Goal: Information Seeking & Learning: Learn about a topic

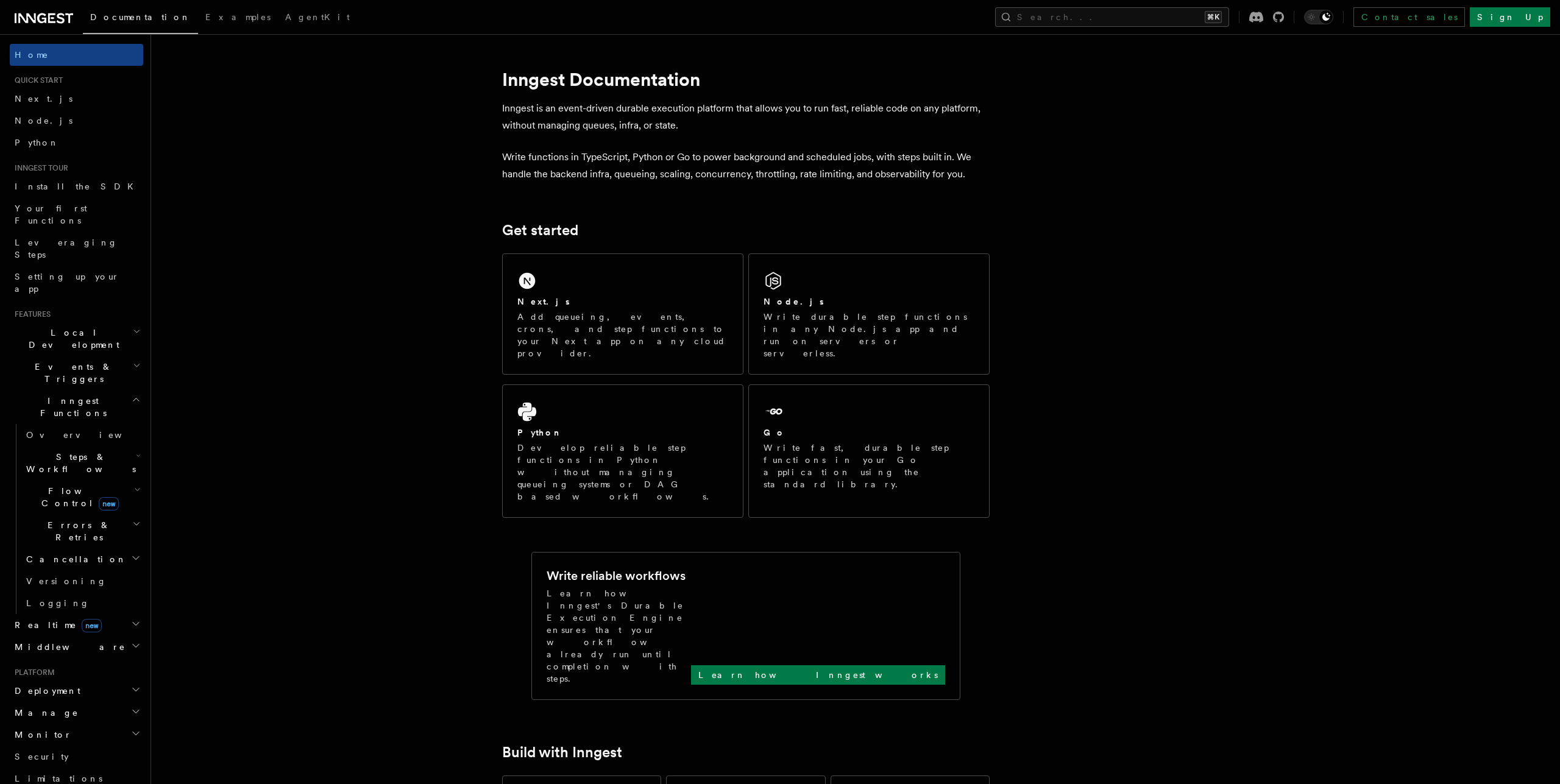
click at [796, 427] on div "Go" at bounding box center [869, 433] width 211 height 12
click at [117, 614] on h2 "Realtime new" at bounding box center [77, 625] width 134 height 22
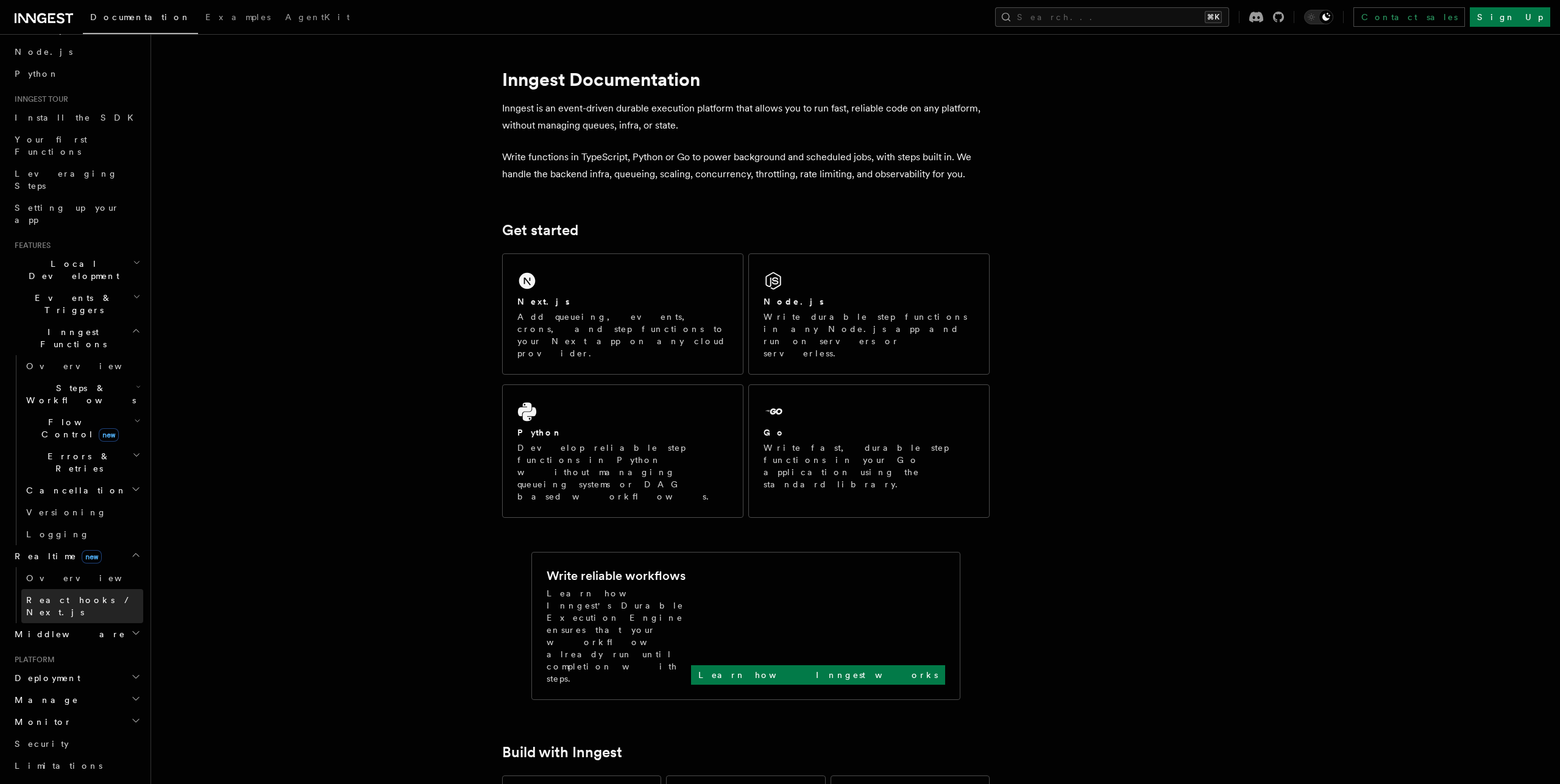
click at [95, 595] on span "React hooks / Next.js" at bounding box center [79, 606] width 108 height 22
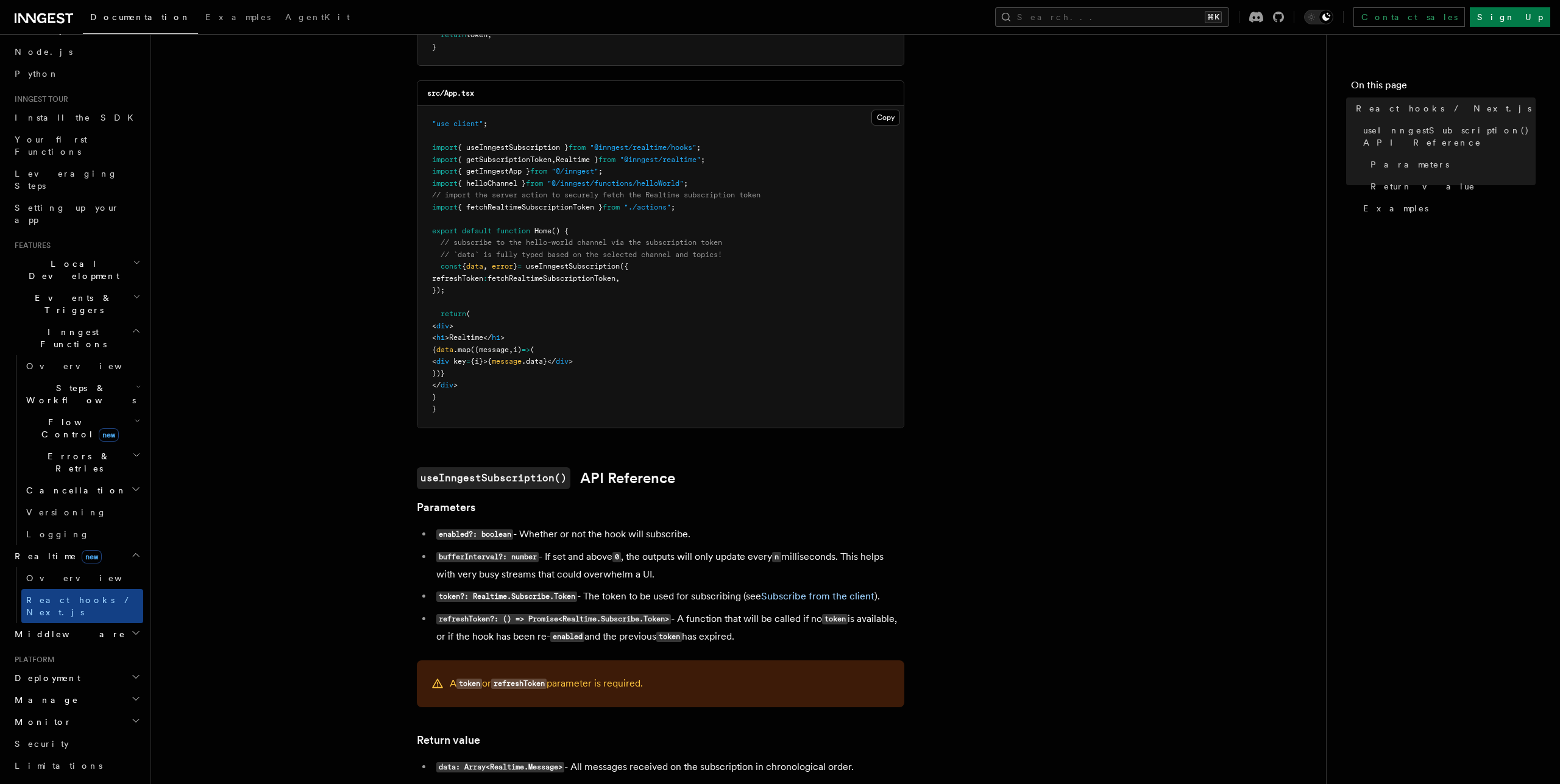
scroll to position [347, 0]
click at [91, 568] on link "Overview" at bounding box center [82, 578] width 122 height 22
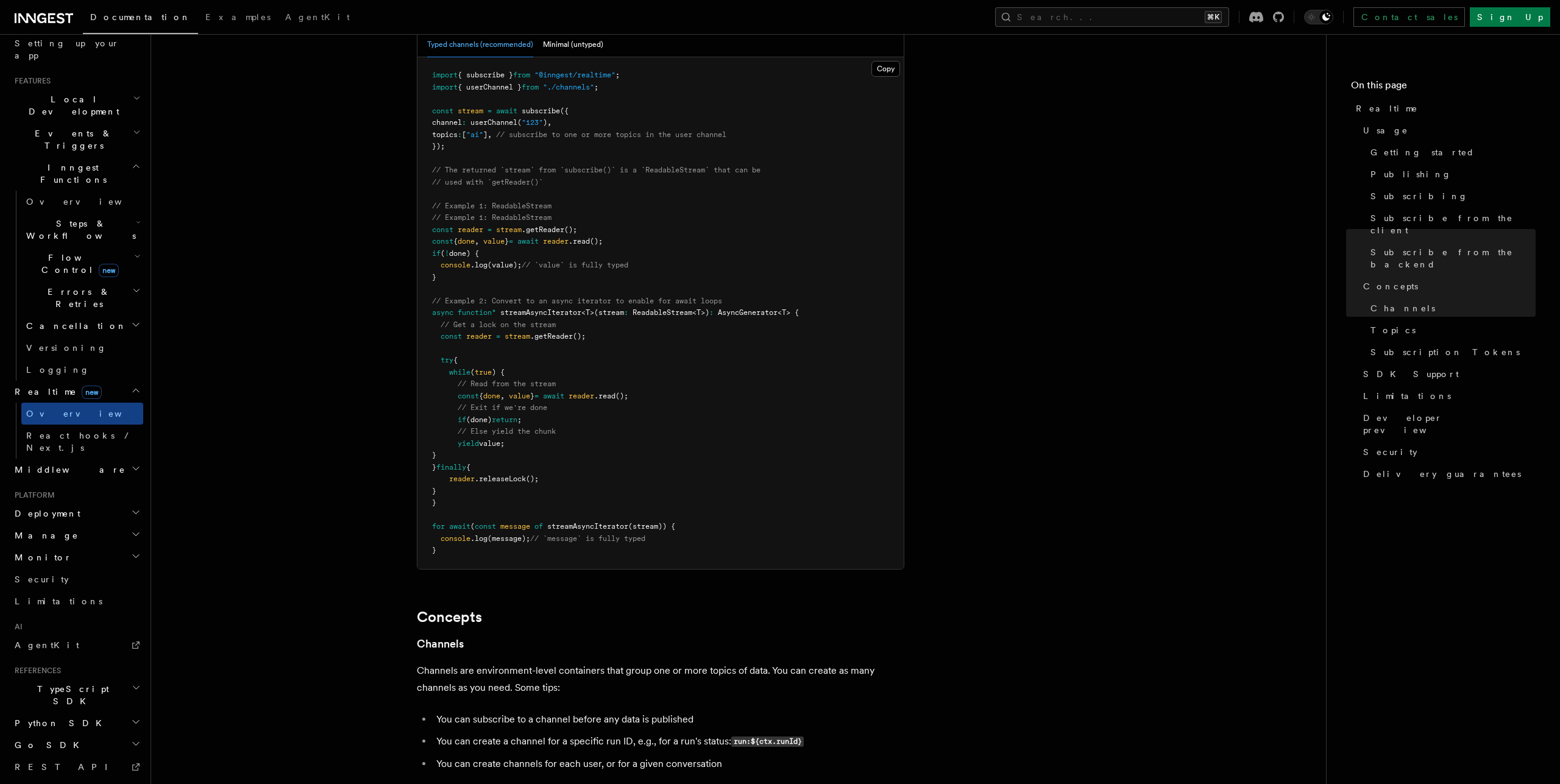
scroll to position [234, 0]
click at [84, 733] on h2 "Go SDK" at bounding box center [77, 744] width 134 height 22
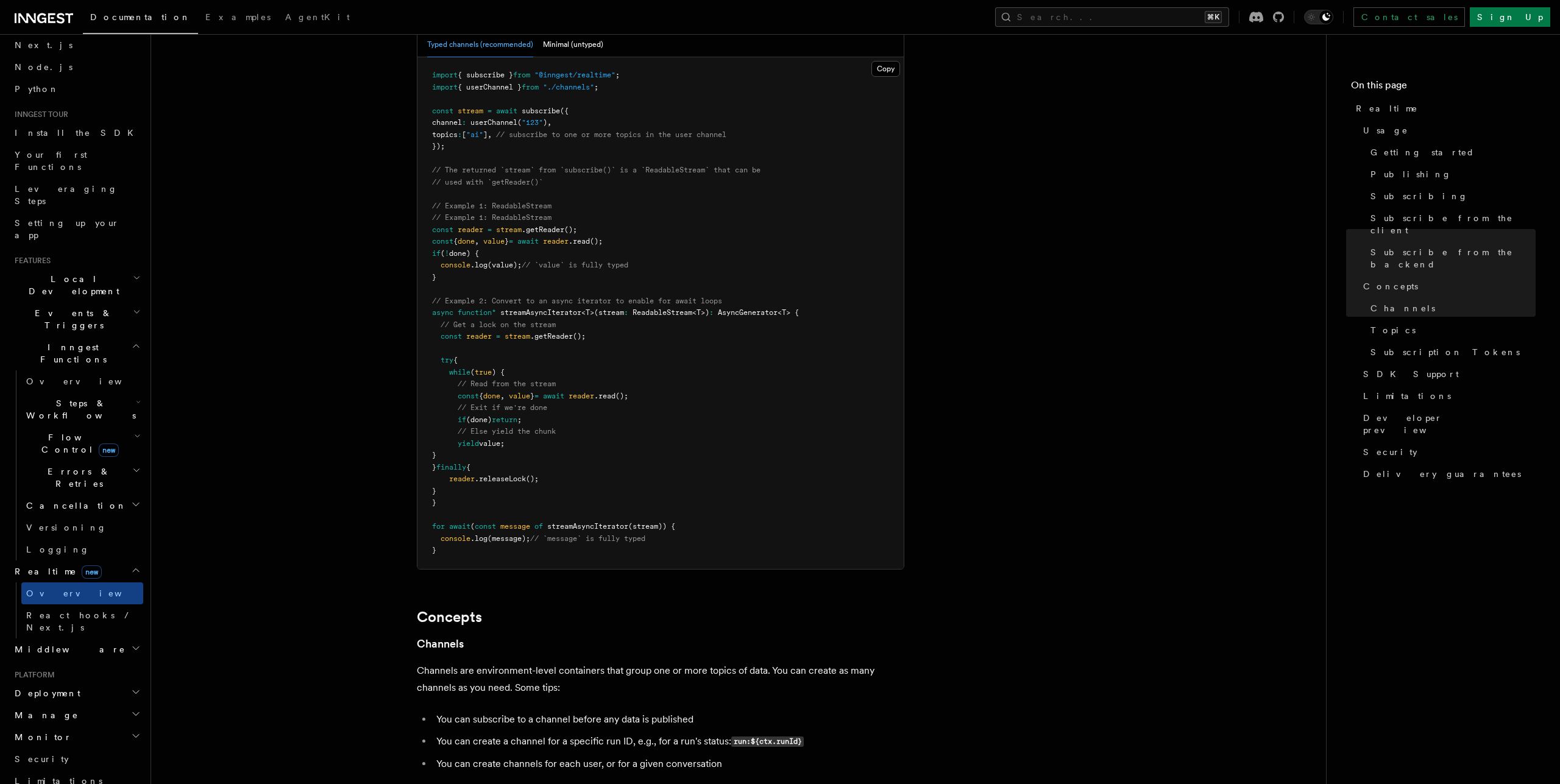
scroll to position [42, 0]
click at [72, 319] on span "Events & Triggers" at bounding box center [71, 331] width 123 height 24
click at [82, 284] on span "Local Development" at bounding box center [71, 296] width 123 height 24
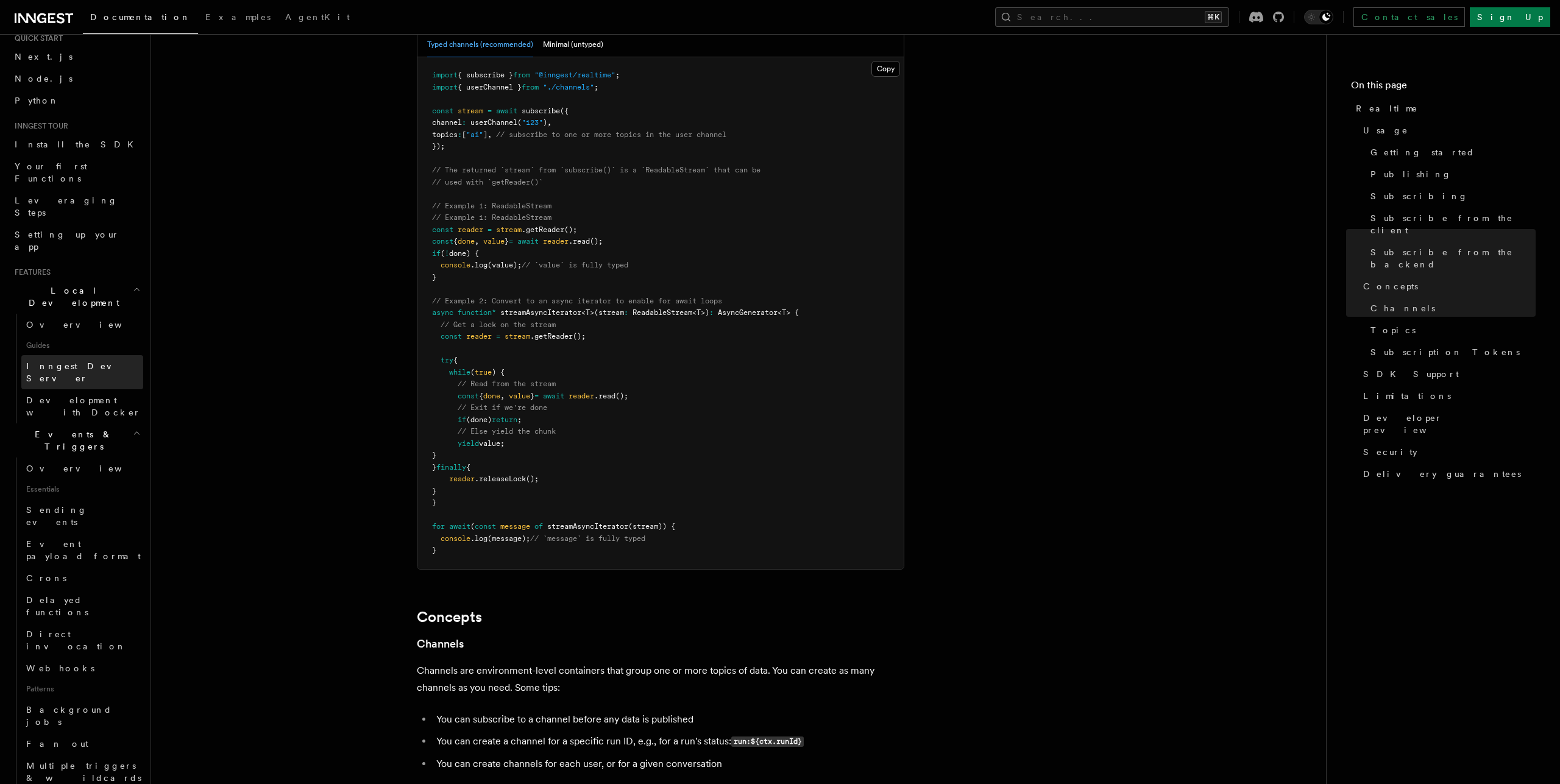
click at [86, 362] on span "Inngest Dev Server" at bounding box center [78, 372] width 104 height 22
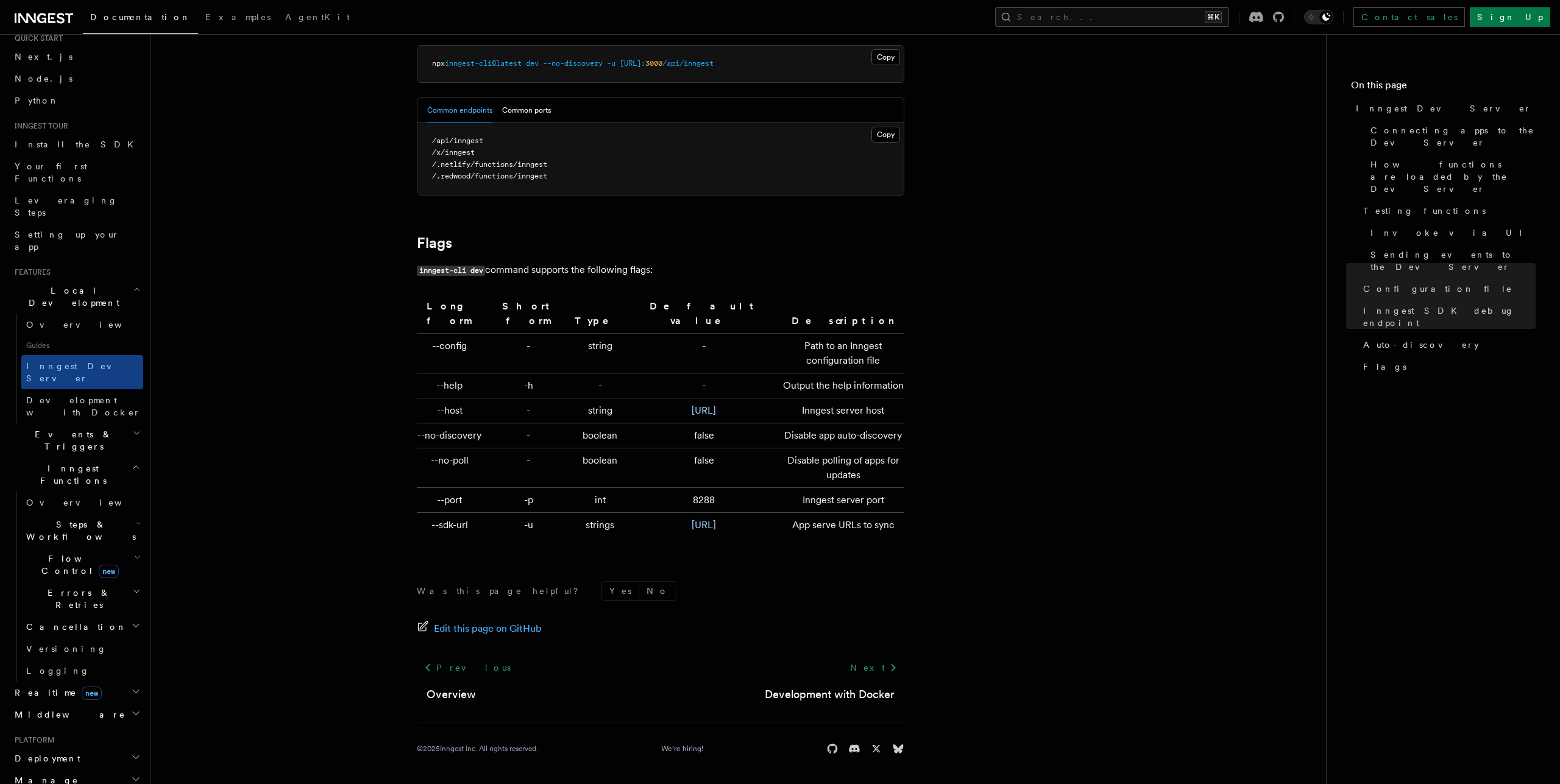
scroll to position [3614, 0]
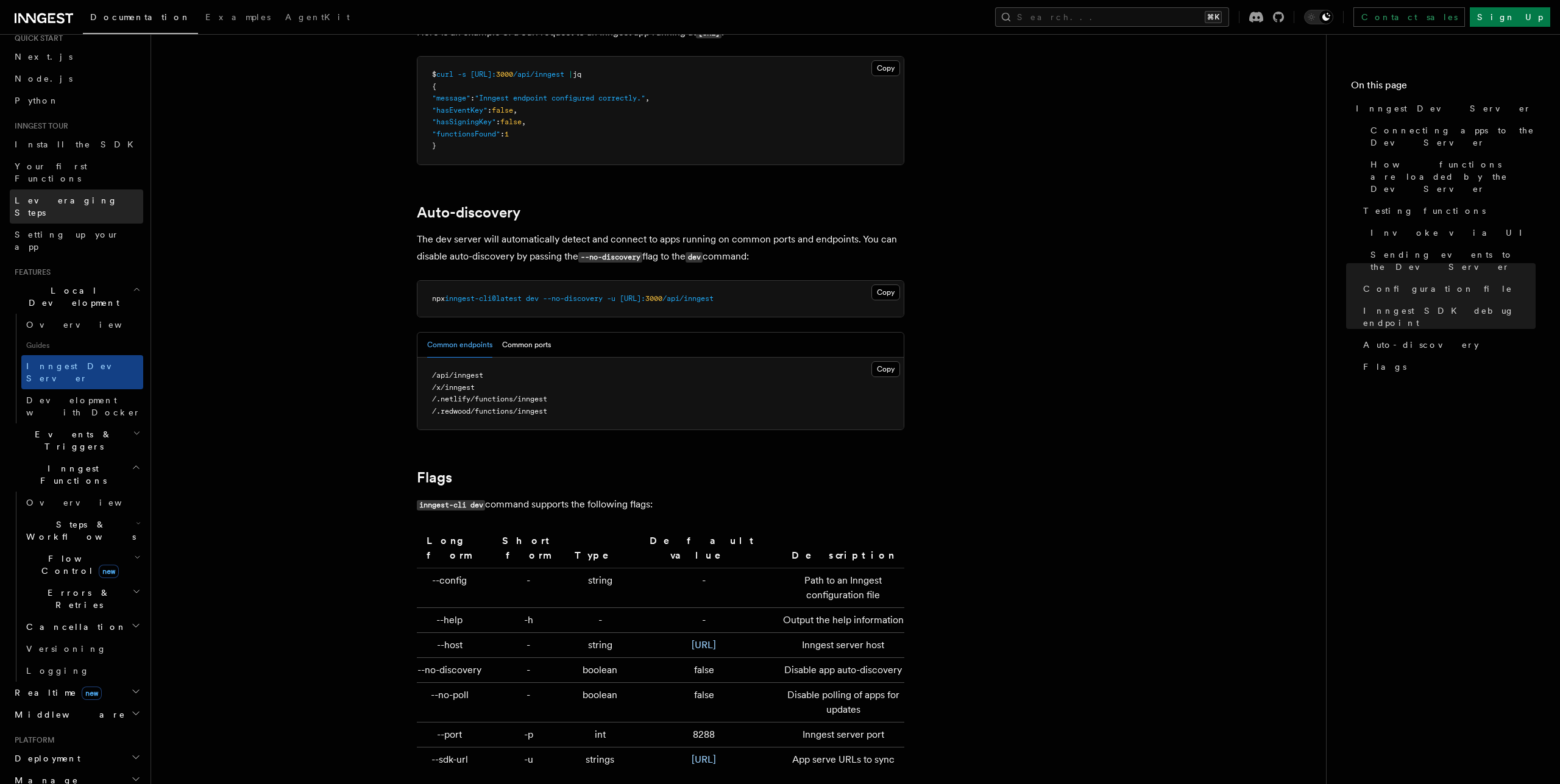
click at [56, 196] on span "Leveraging Steps" at bounding box center [66, 207] width 103 height 22
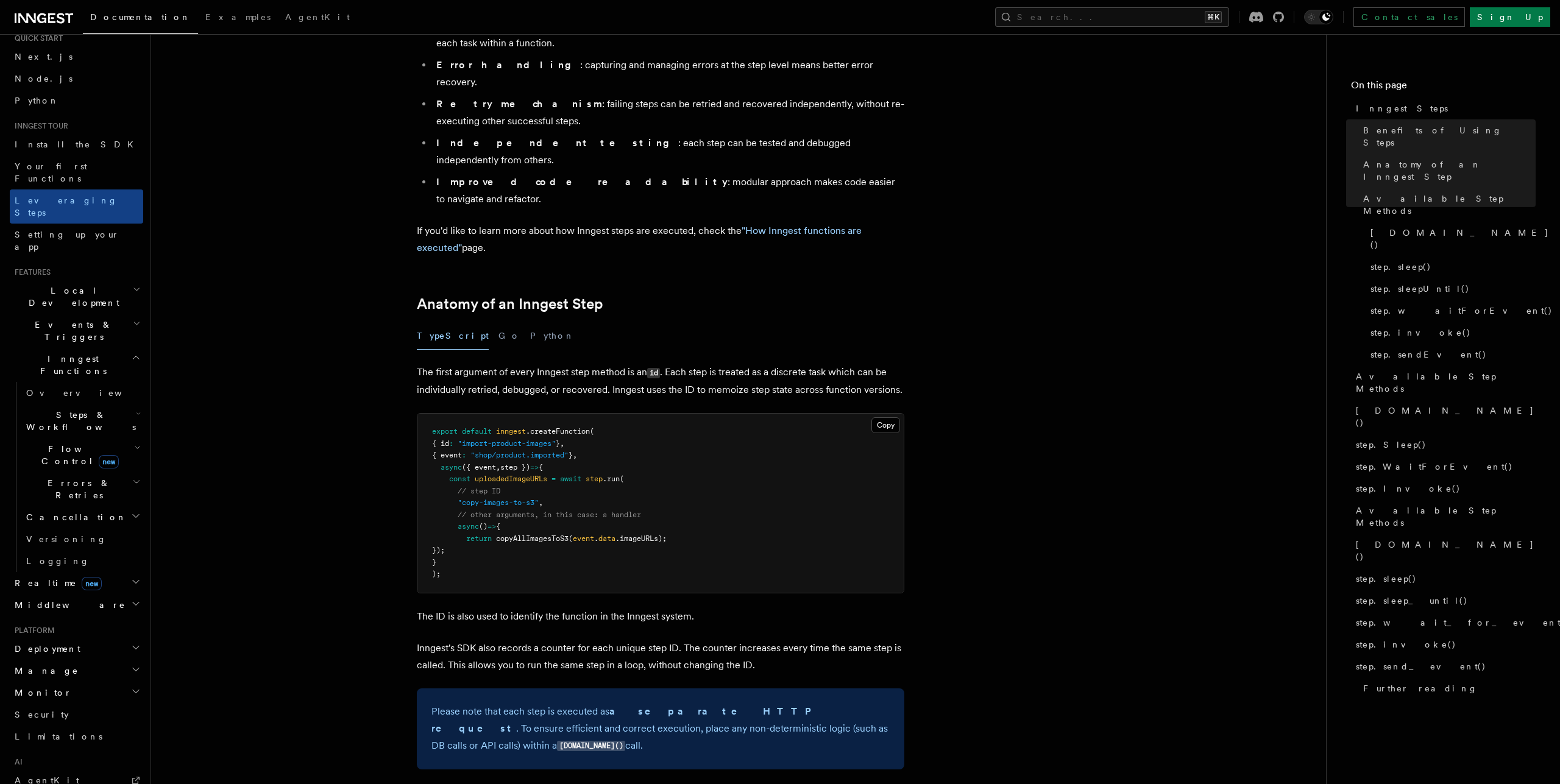
scroll to position [278, 0]
click at [498, 319] on button "Go" at bounding box center [509, 332] width 22 height 28
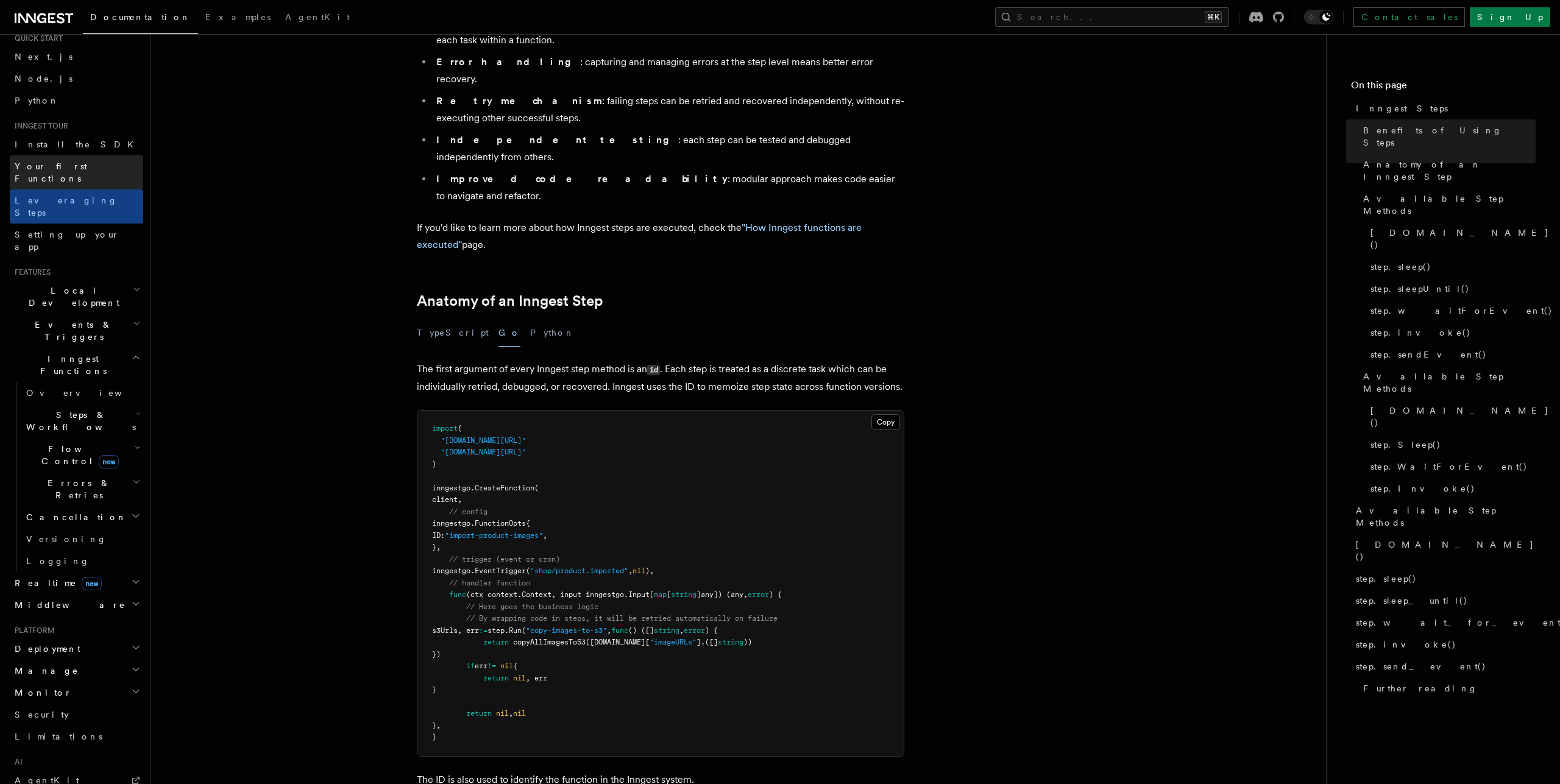
click at [69, 173] on link "Your first Functions" at bounding box center [77, 172] width 134 height 34
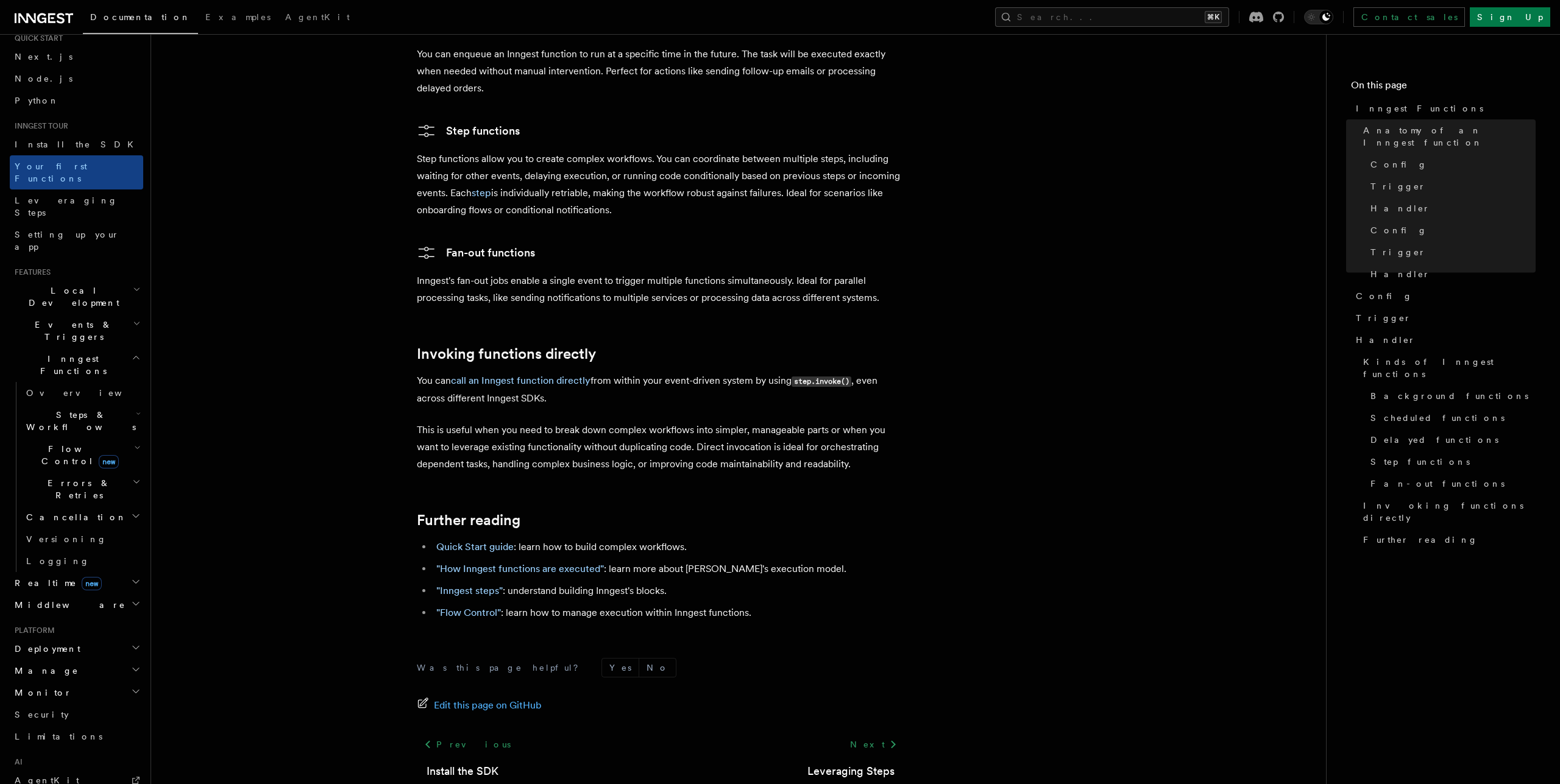
scroll to position [2410, 0]
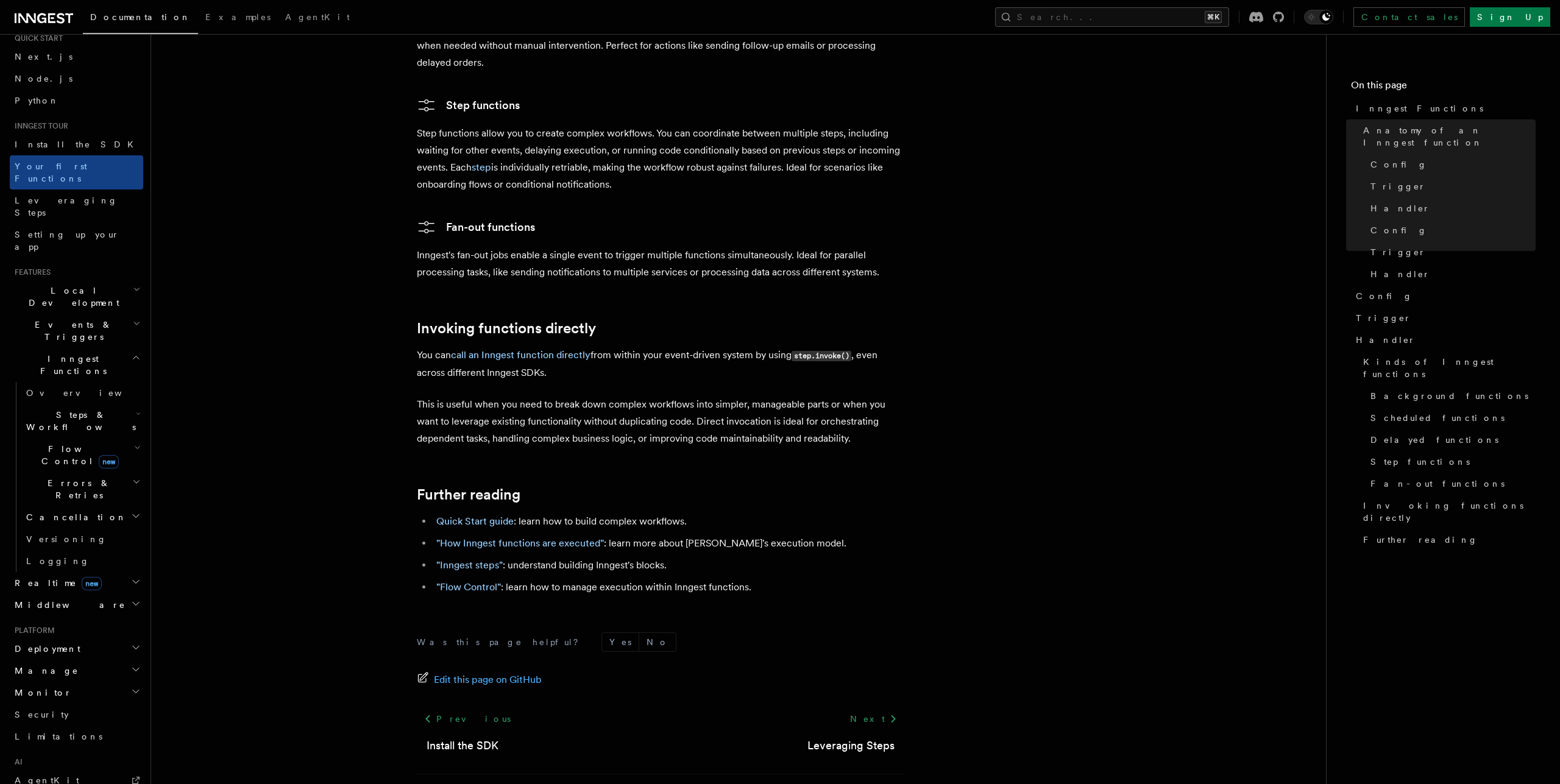
click at [134, 443] on icon "button" at bounding box center [137, 447] width 7 height 10
click at [83, 494] on link "[PERSON_NAME] new" at bounding box center [88, 506] width 110 height 24
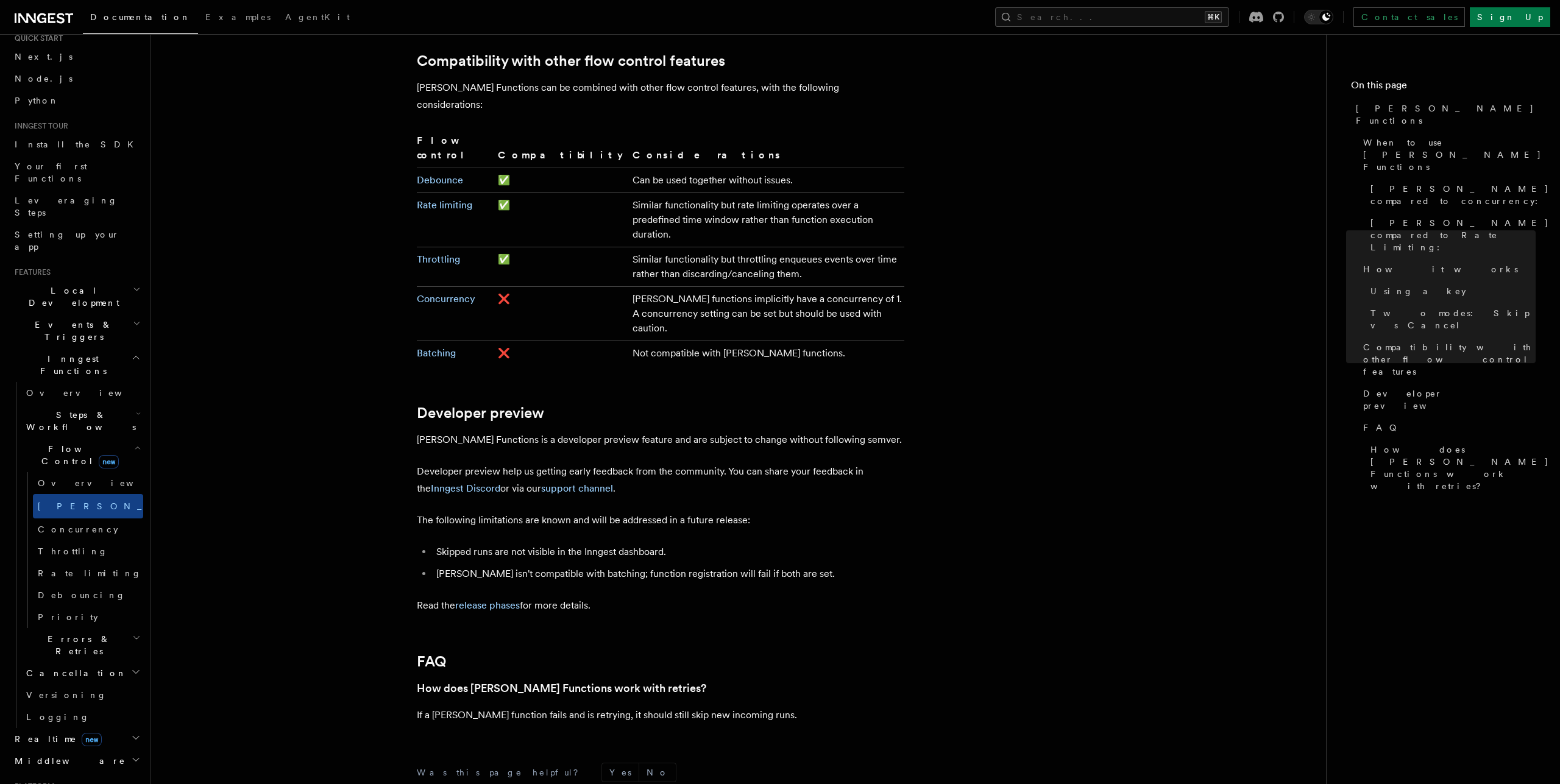
scroll to position [2105, 0]
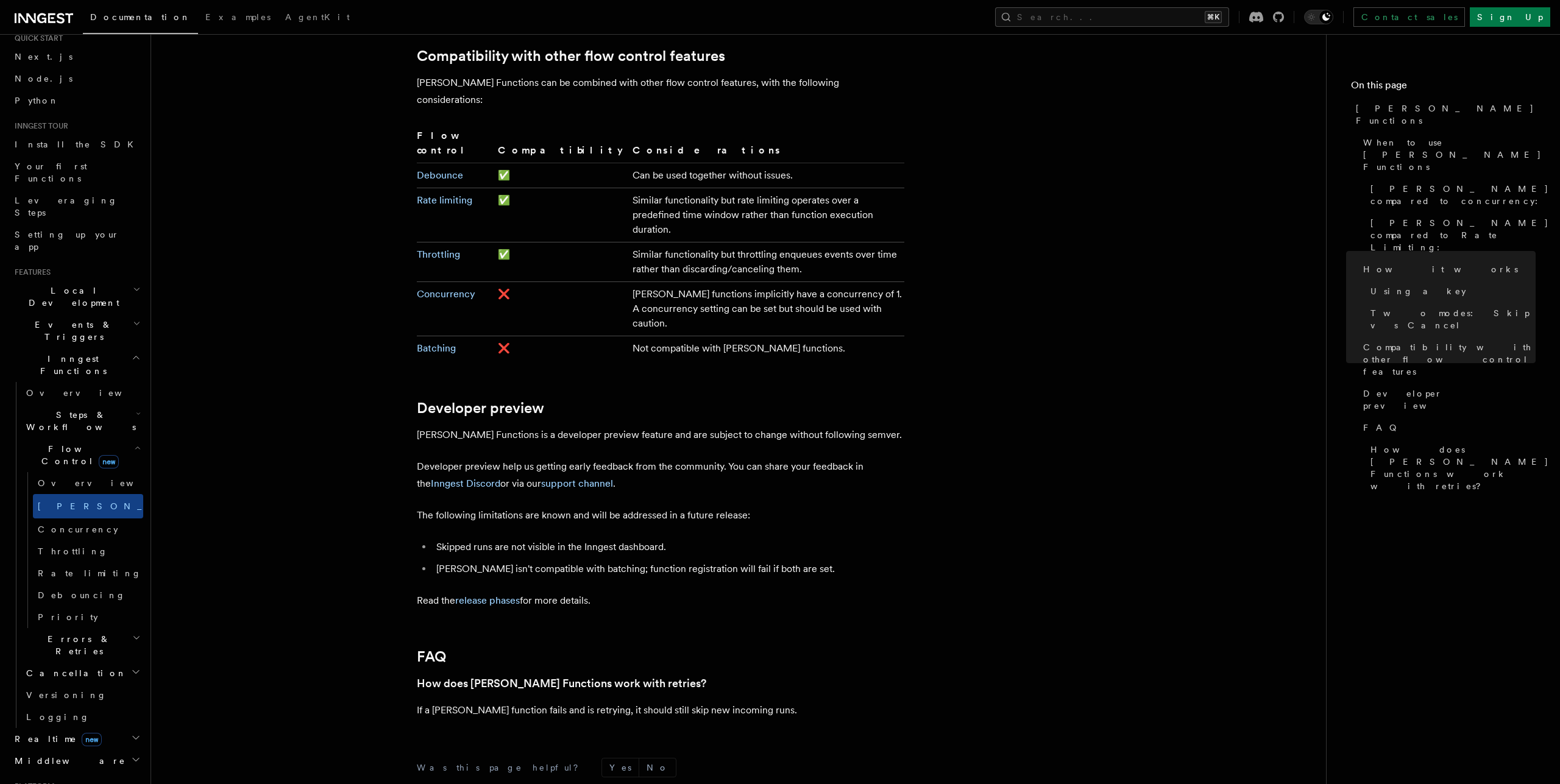
click at [76, 404] on h2 "Steps & Workflows" at bounding box center [82, 421] width 122 height 34
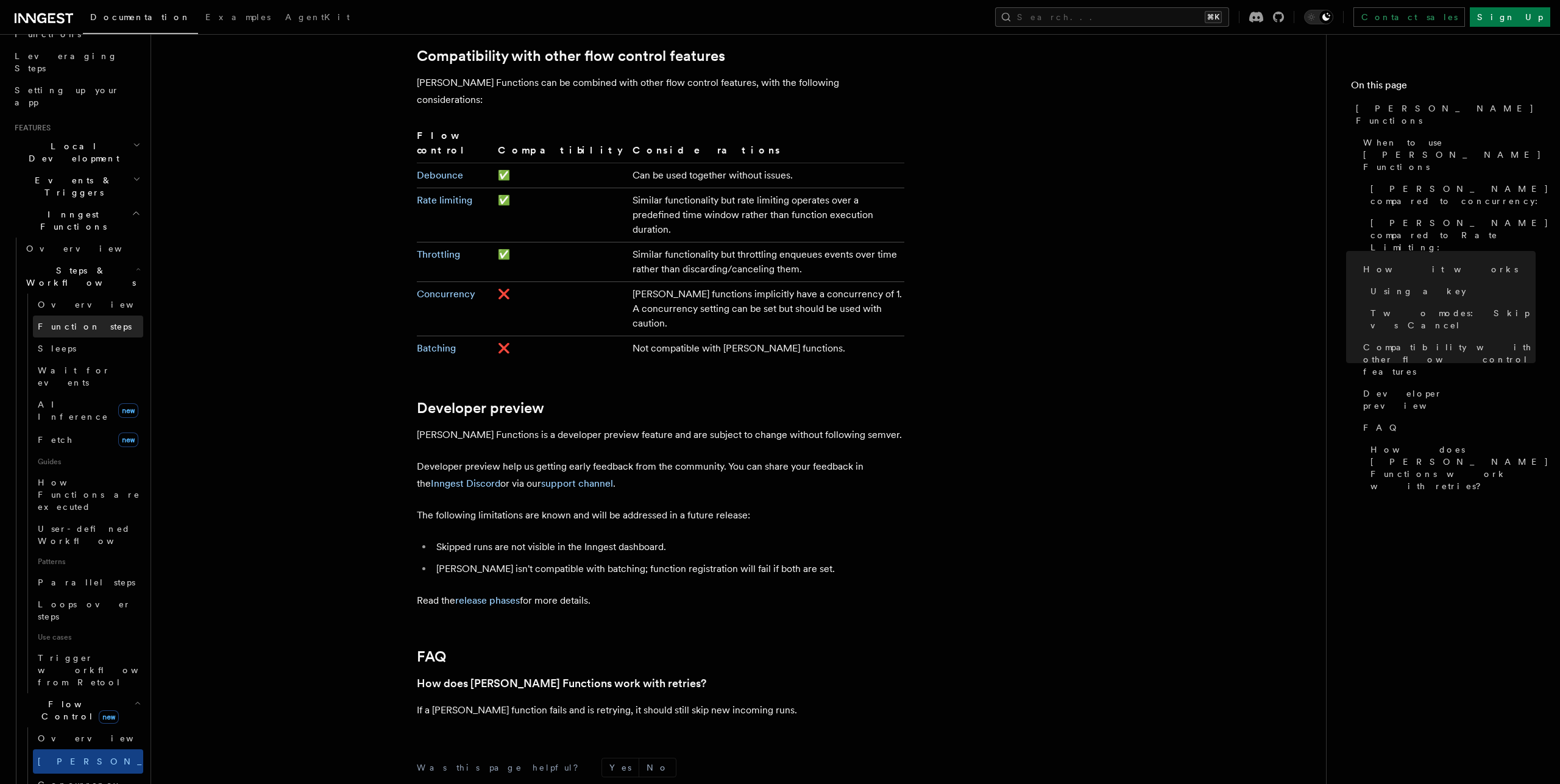
scroll to position [185, 0]
click at [104, 429] on link "Fetch new" at bounding box center [88, 441] width 110 height 24
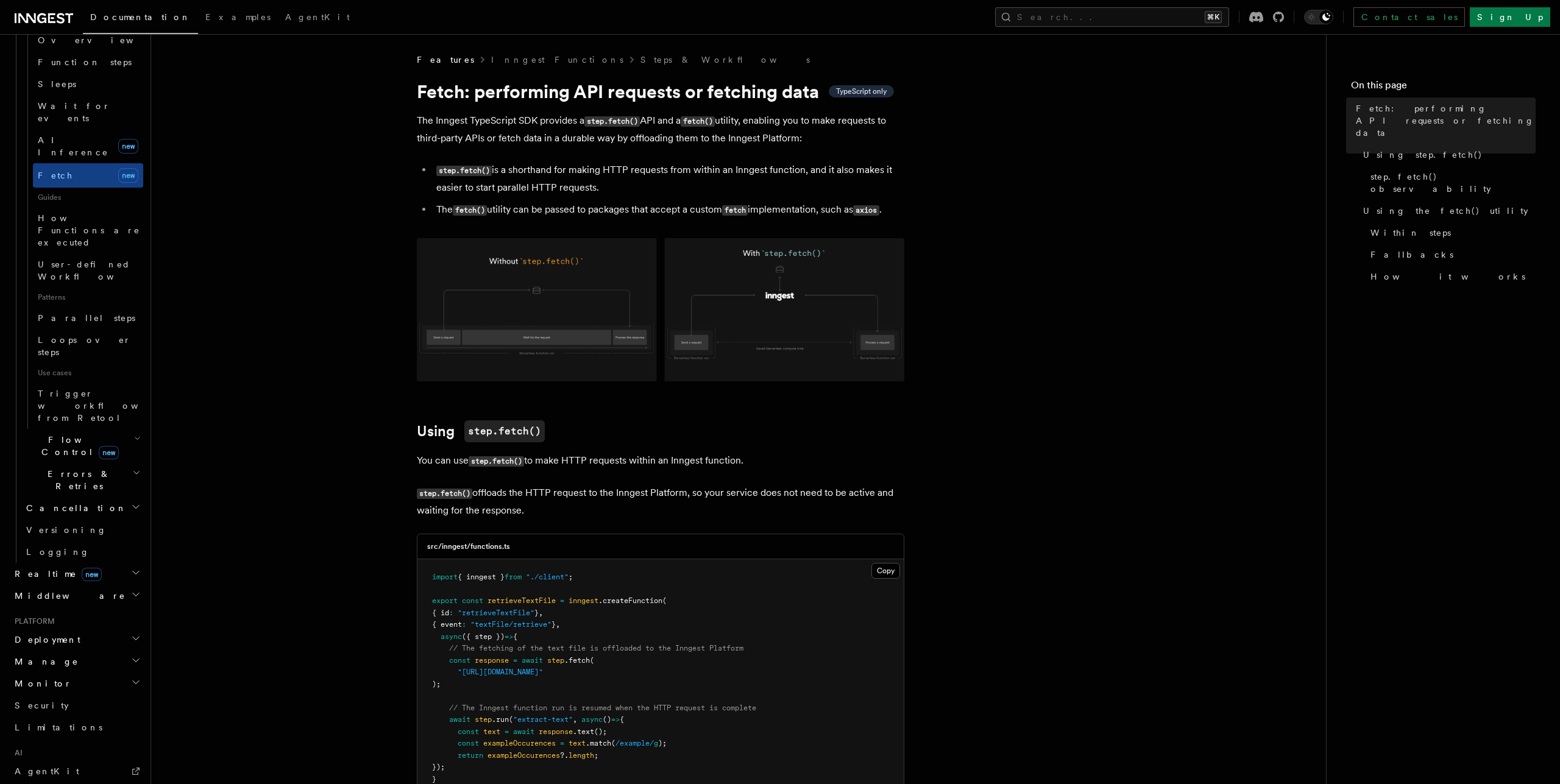
scroll to position [449, 0]
click at [76, 389] on span "Trigger workflows from Retool" at bounding box center [104, 407] width 134 height 37
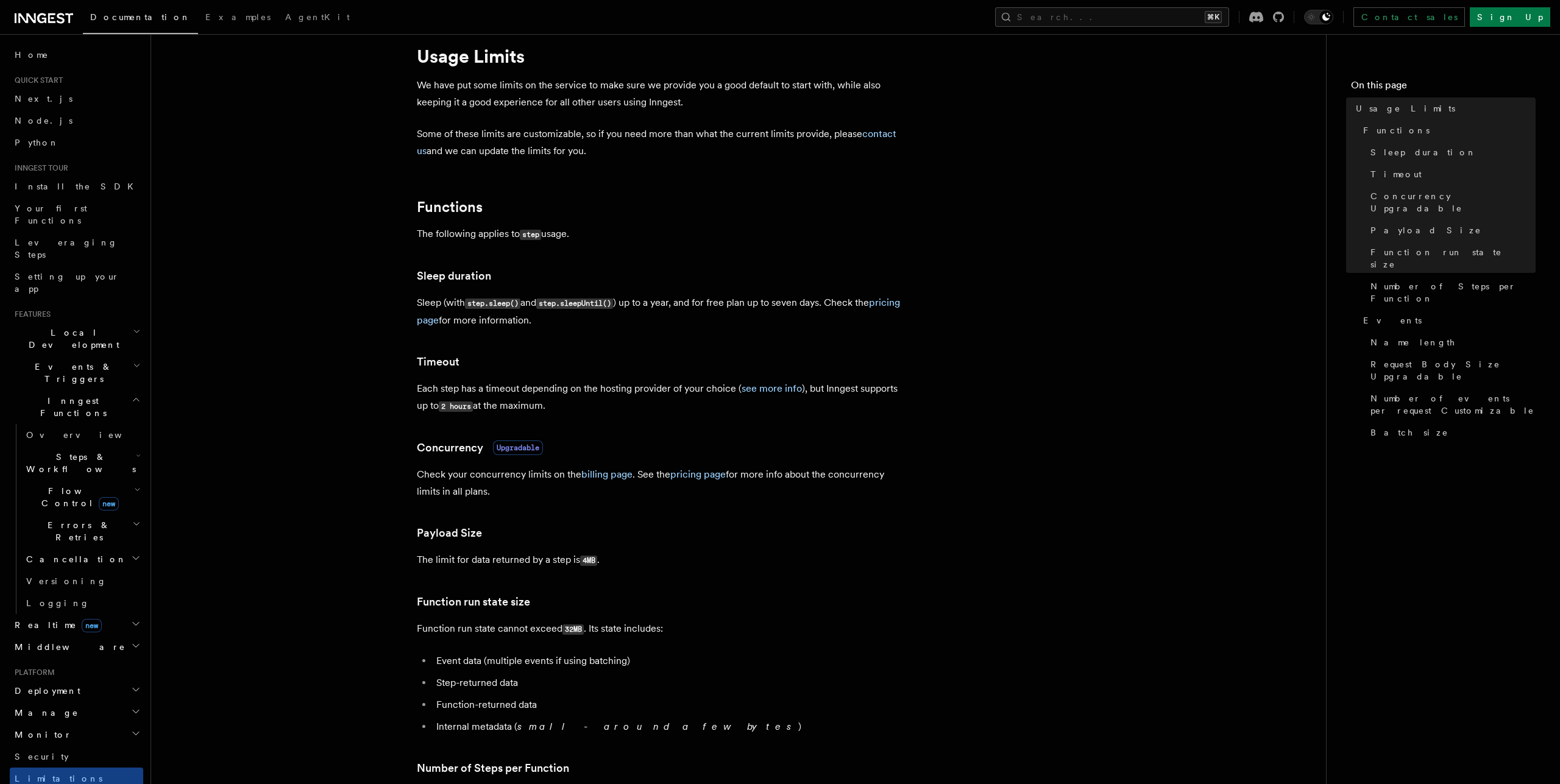
scroll to position [34, 0]
